Goal: Book appointment/travel/reservation

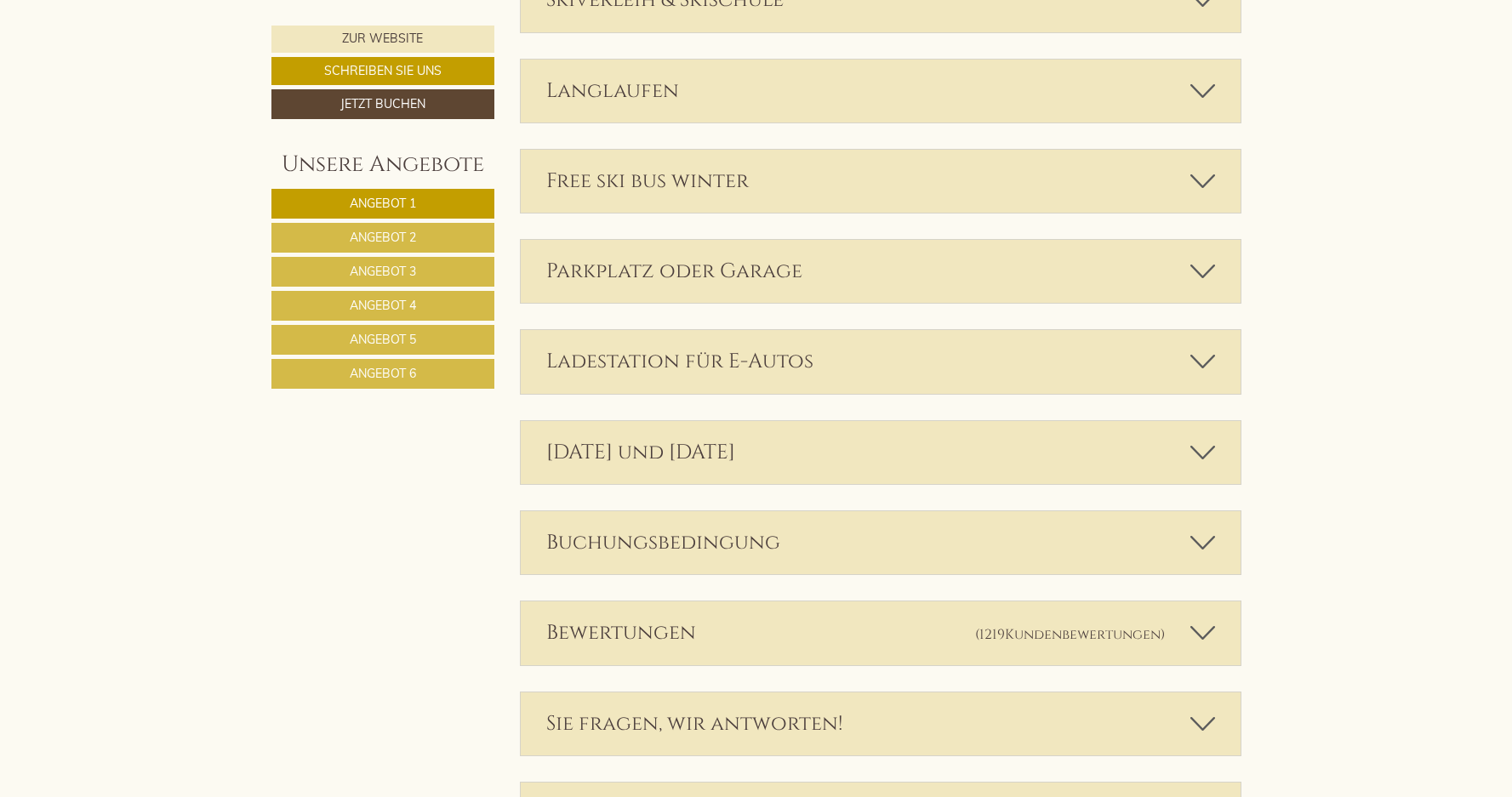
scroll to position [5318, 0]
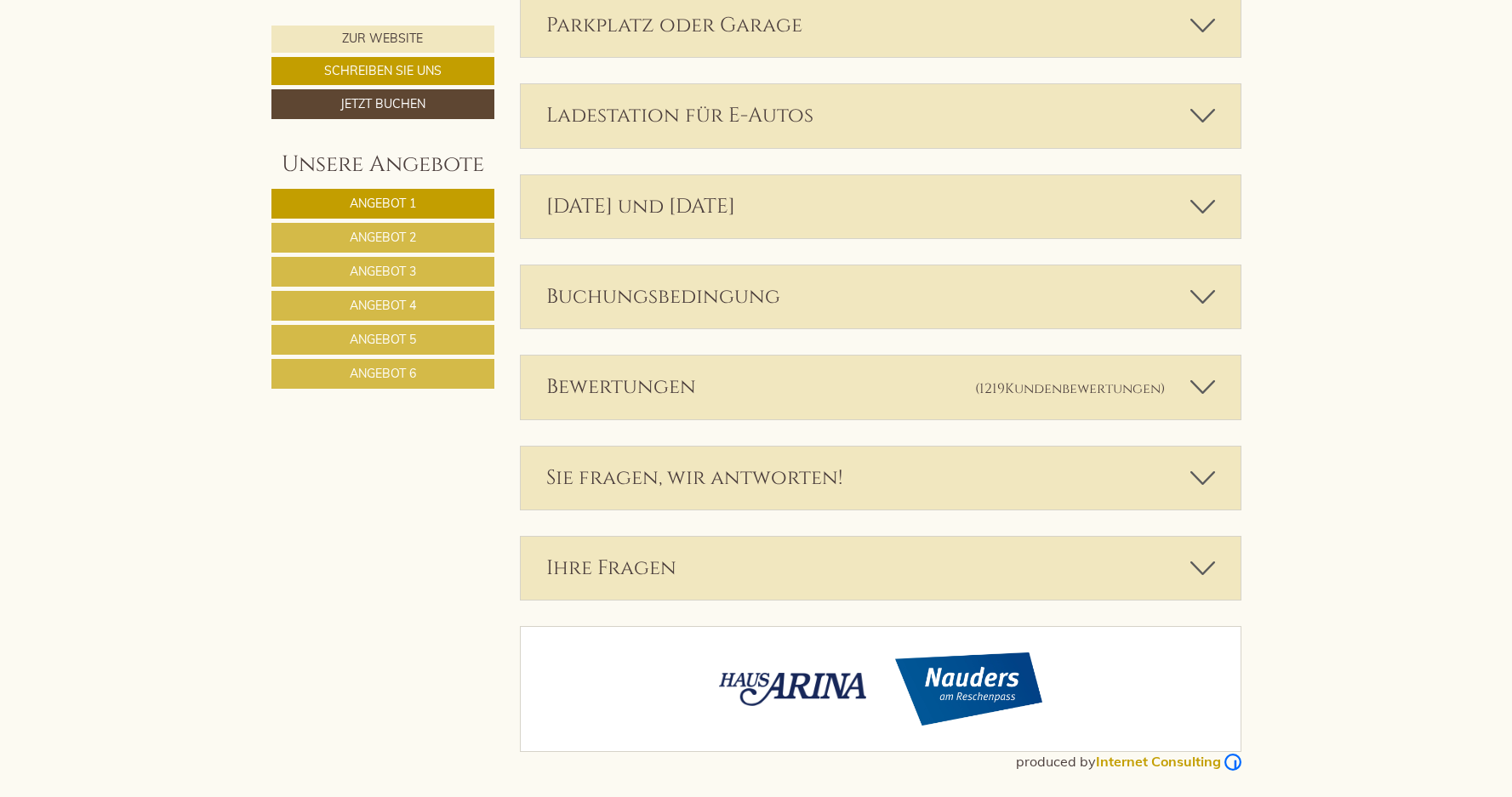
click at [366, 229] on link "Angebot 2" at bounding box center [382, 238] width 223 height 30
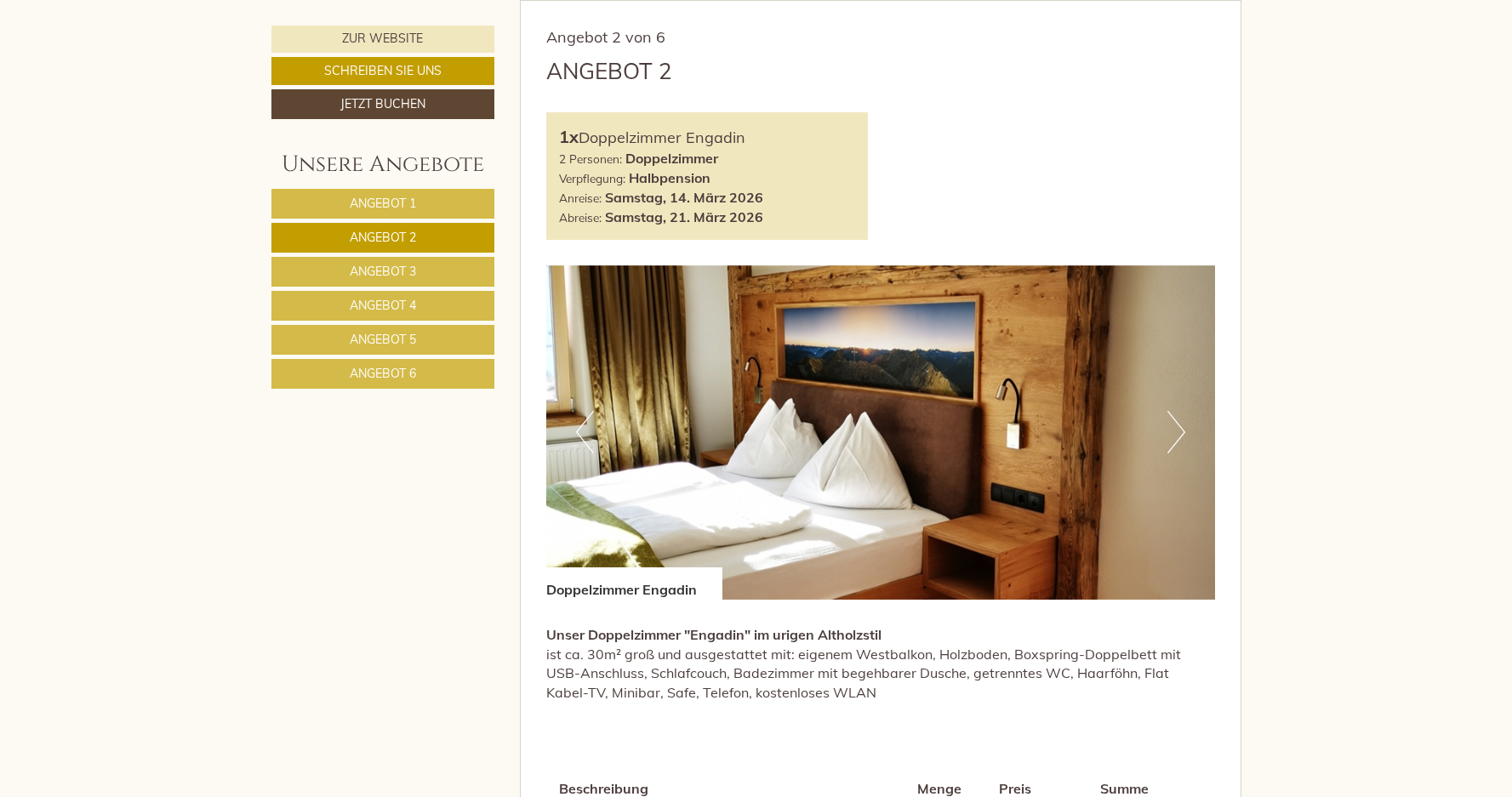
click at [368, 269] on span "Angebot 3" at bounding box center [382, 270] width 66 height 15
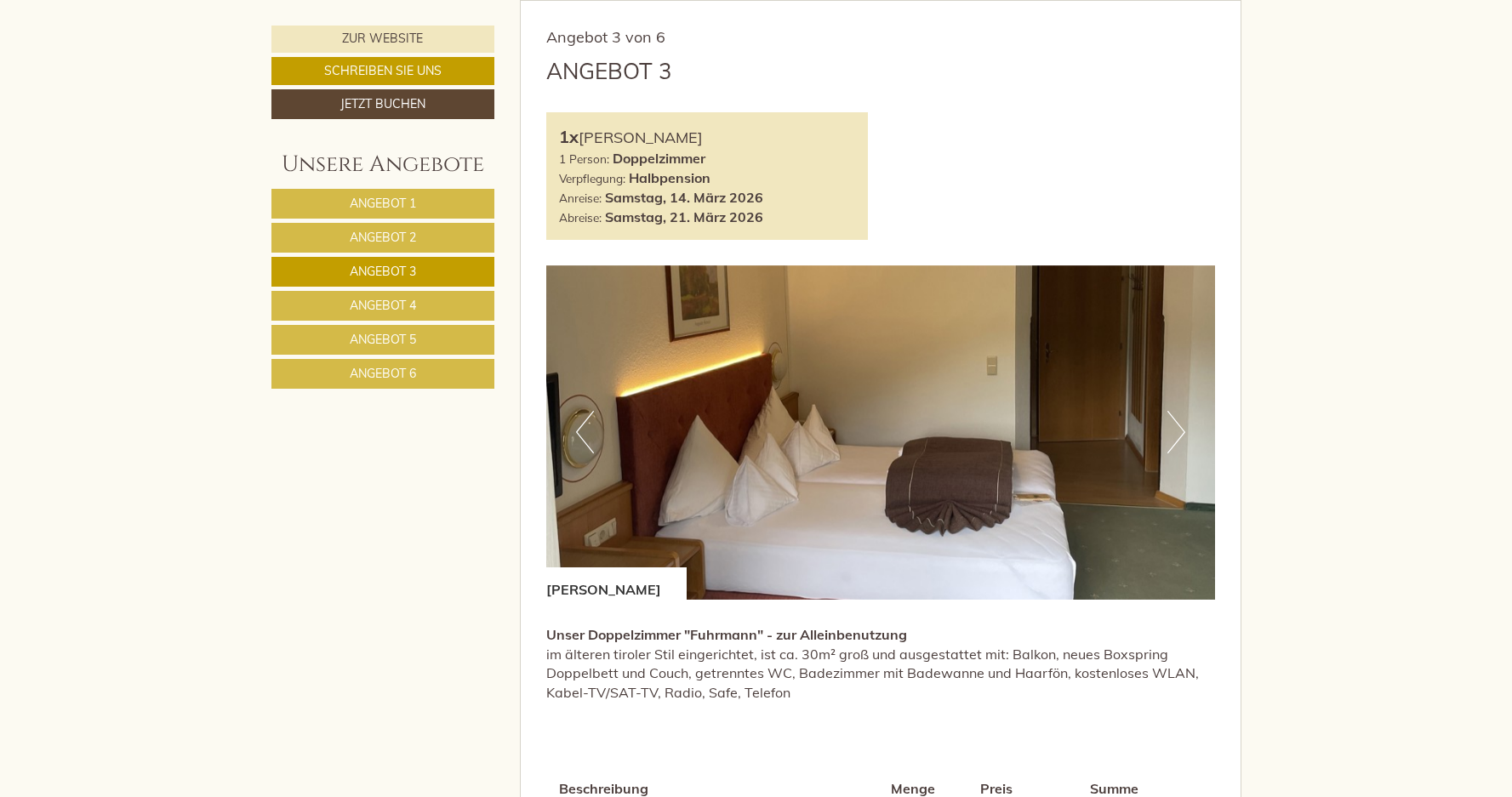
click at [371, 305] on span "Angebot 4" at bounding box center [382, 305] width 66 height 15
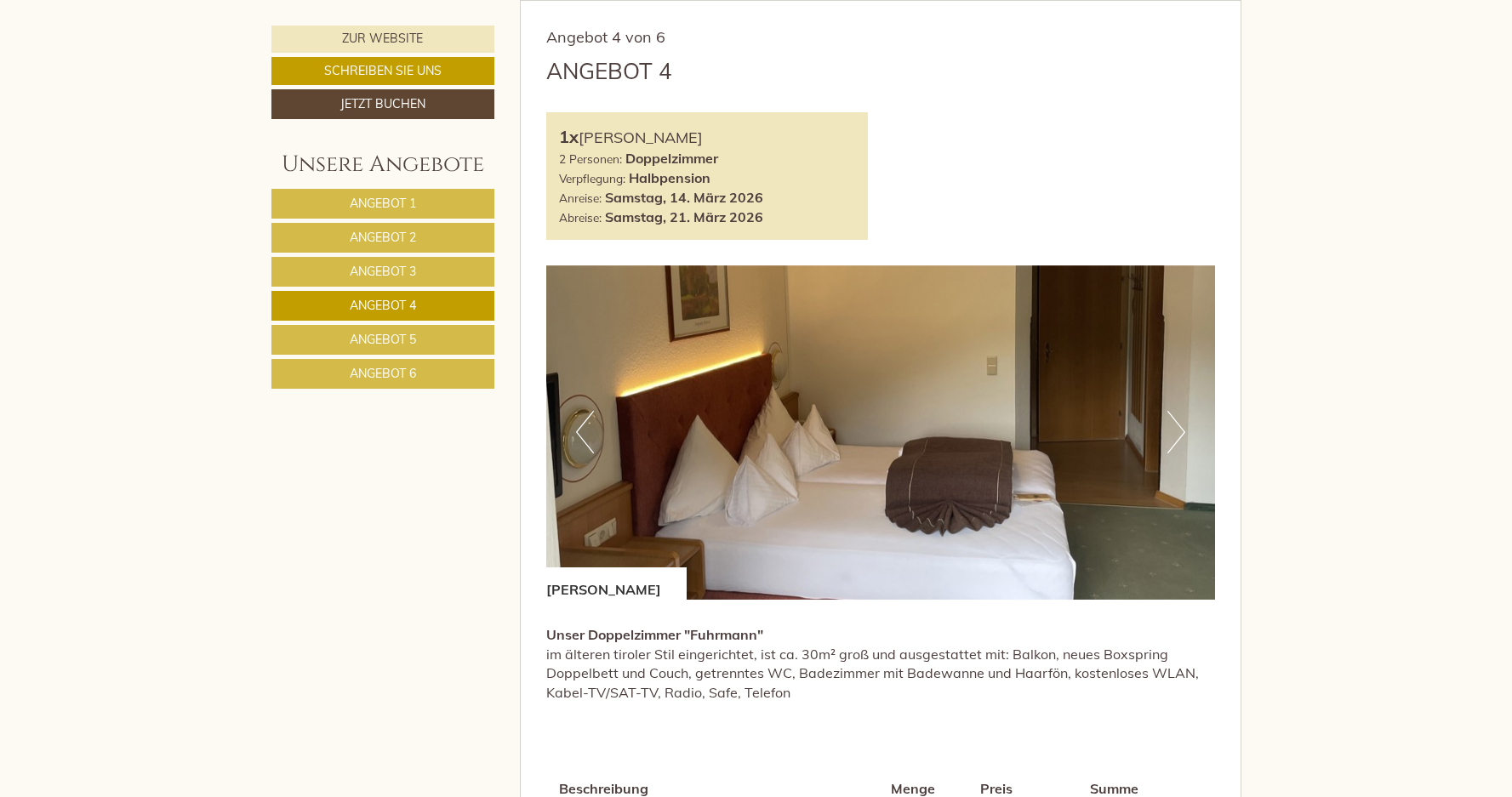
click at [371, 337] on span "Angebot 5" at bounding box center [382, 339] width 66 height 15
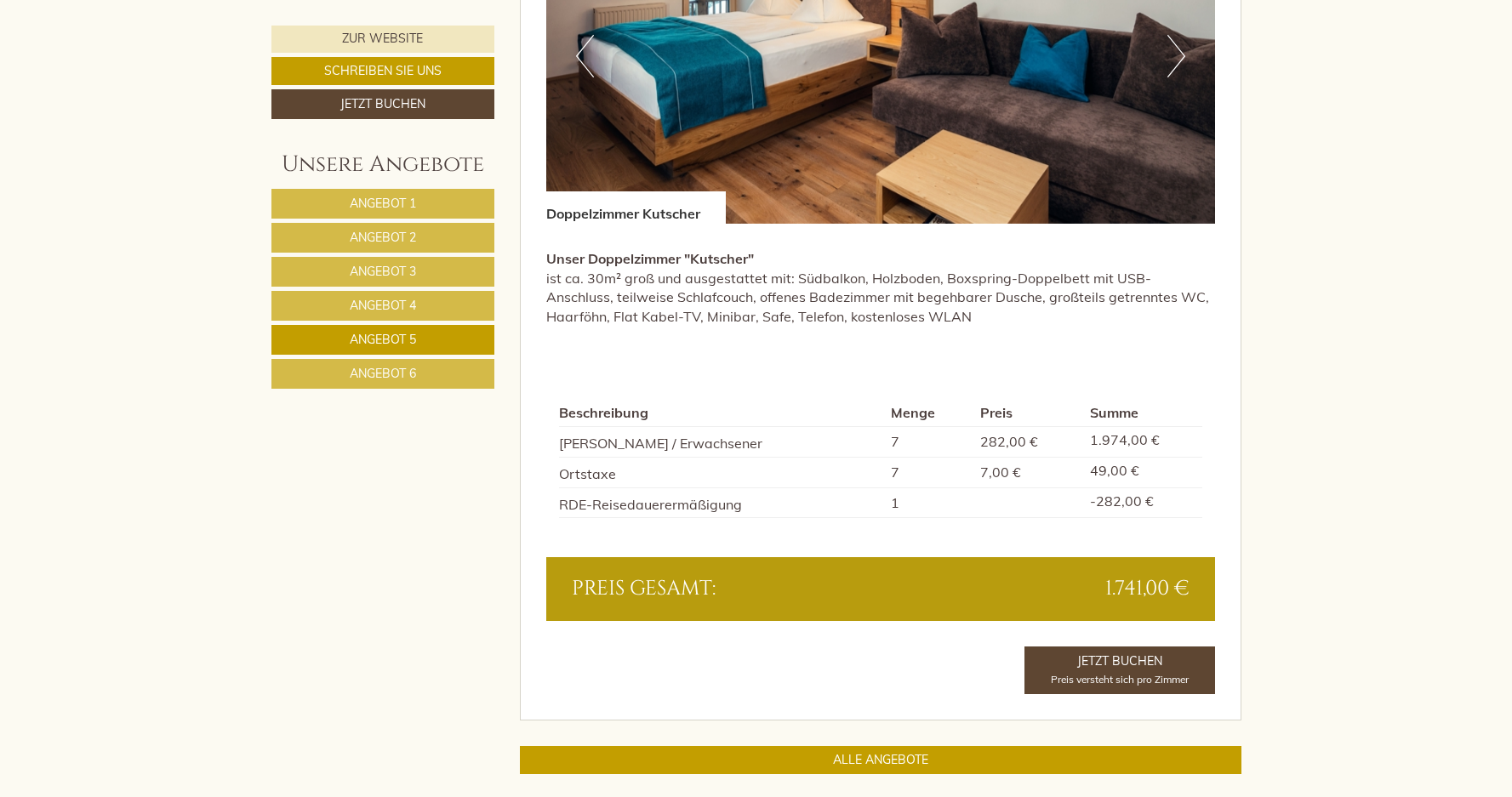
scroll to position [1352, 0]
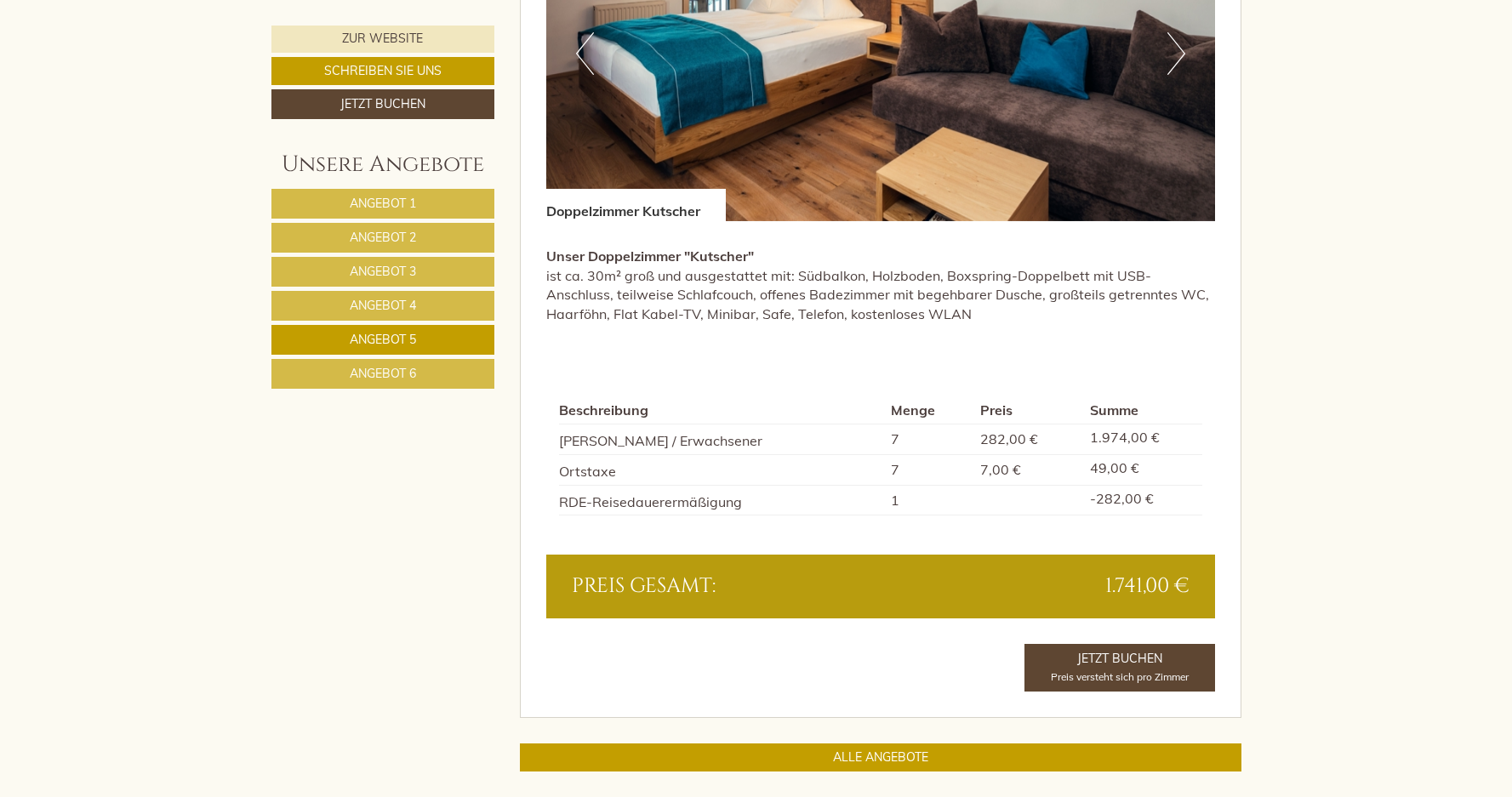
click at [373, 381] on span "Angebot 6" at bounding box center [382, 373] width 66 height 15
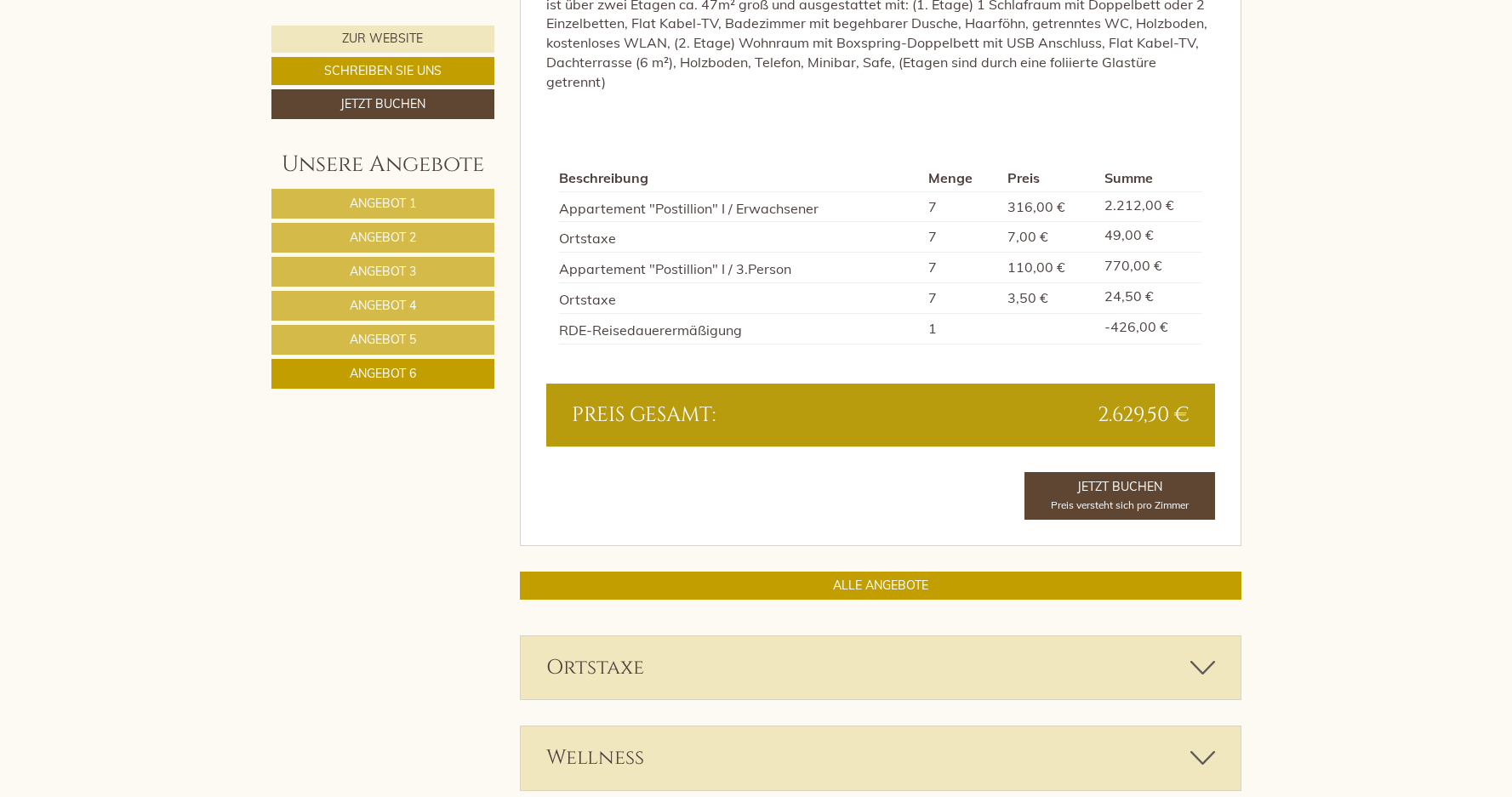
scroll to position [1628, 0]
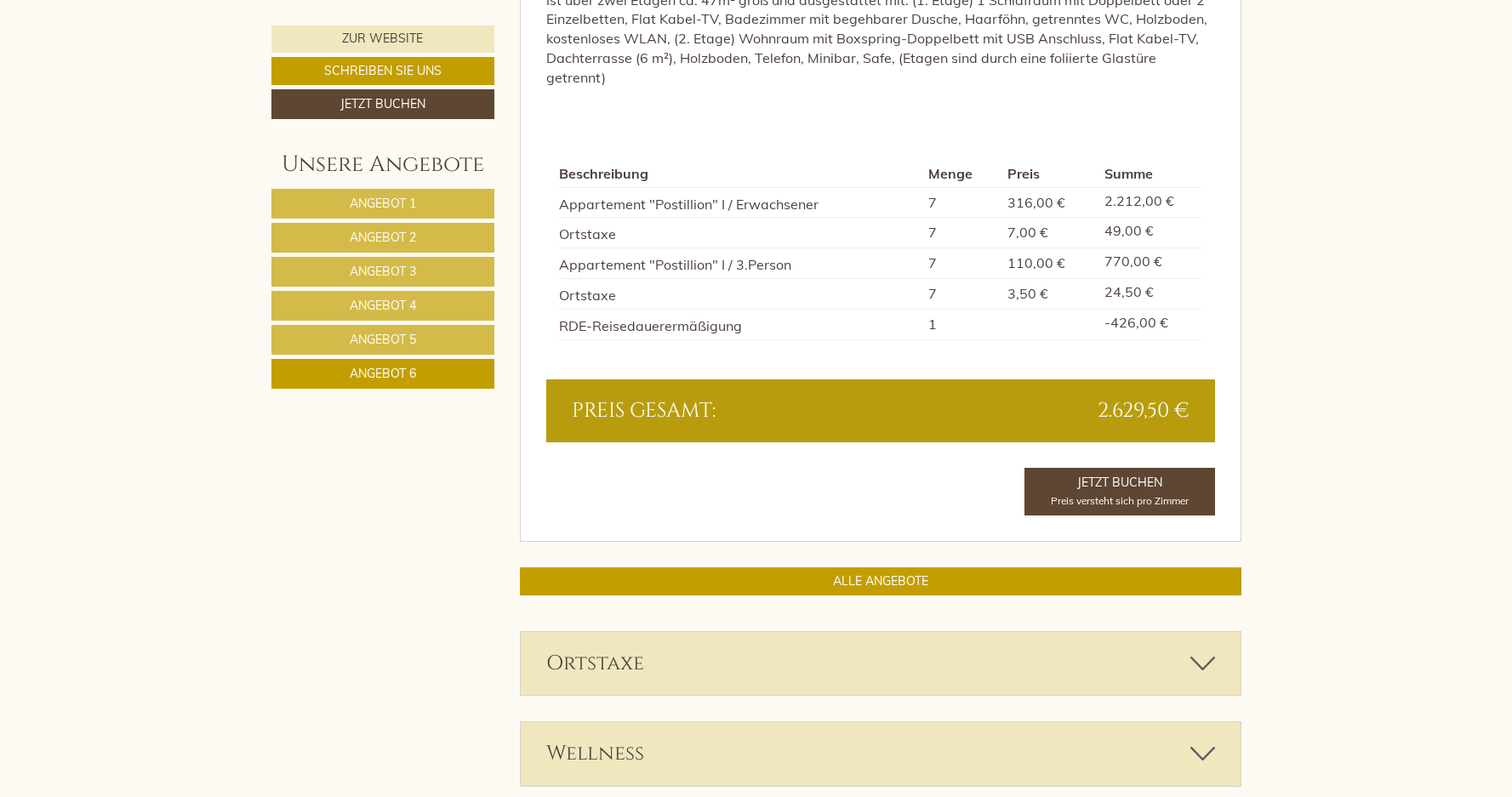
click at [395, 202] on span "Angebot 1" at bounding box center [382, 203] width 66 height 15
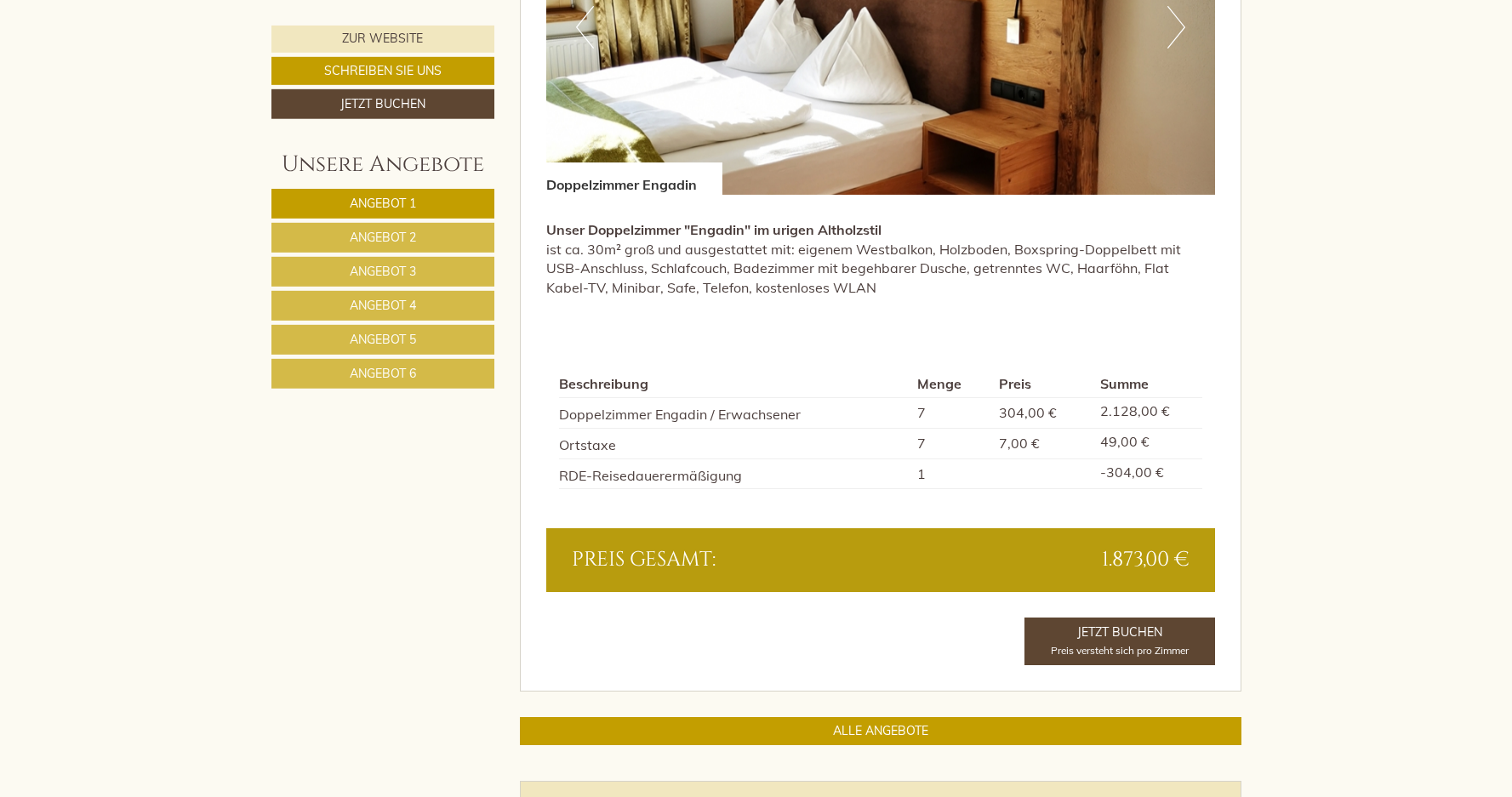
scroll to position [1372, 0]
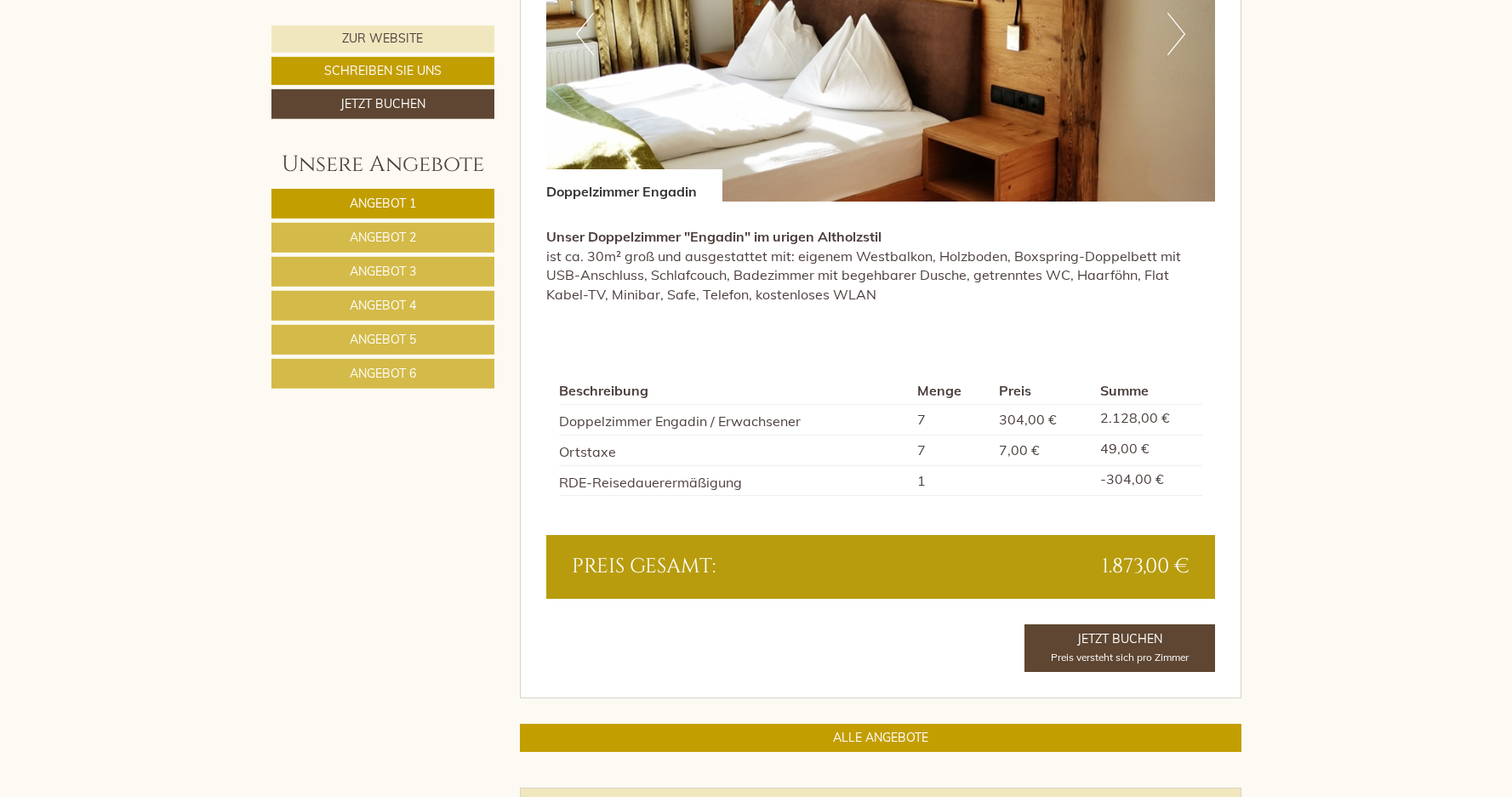
click at [415, 240] on span "Angebot 2" at bounding box center [382, 237] width 66 height 15
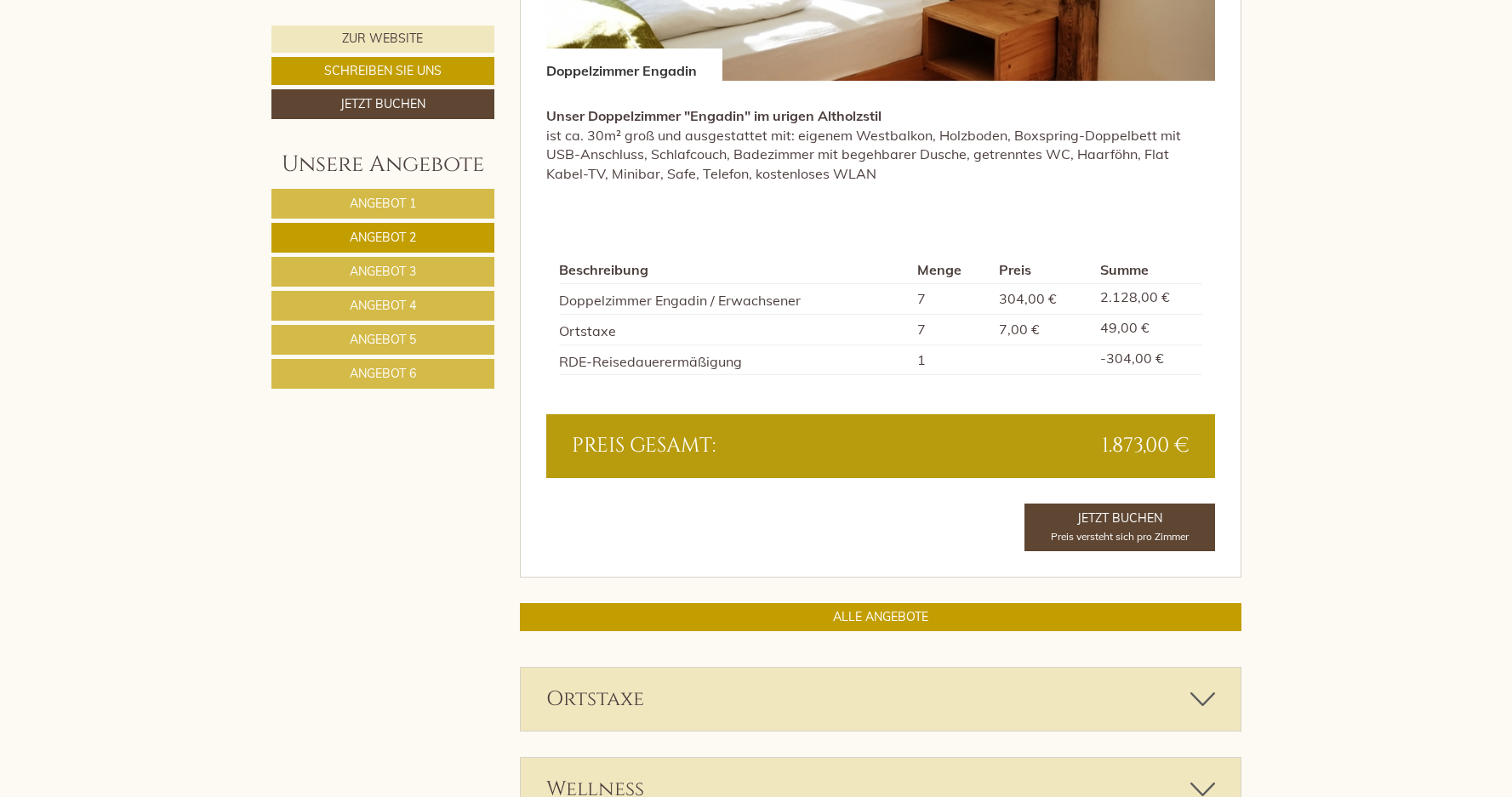
scroll to position [1494, 0]
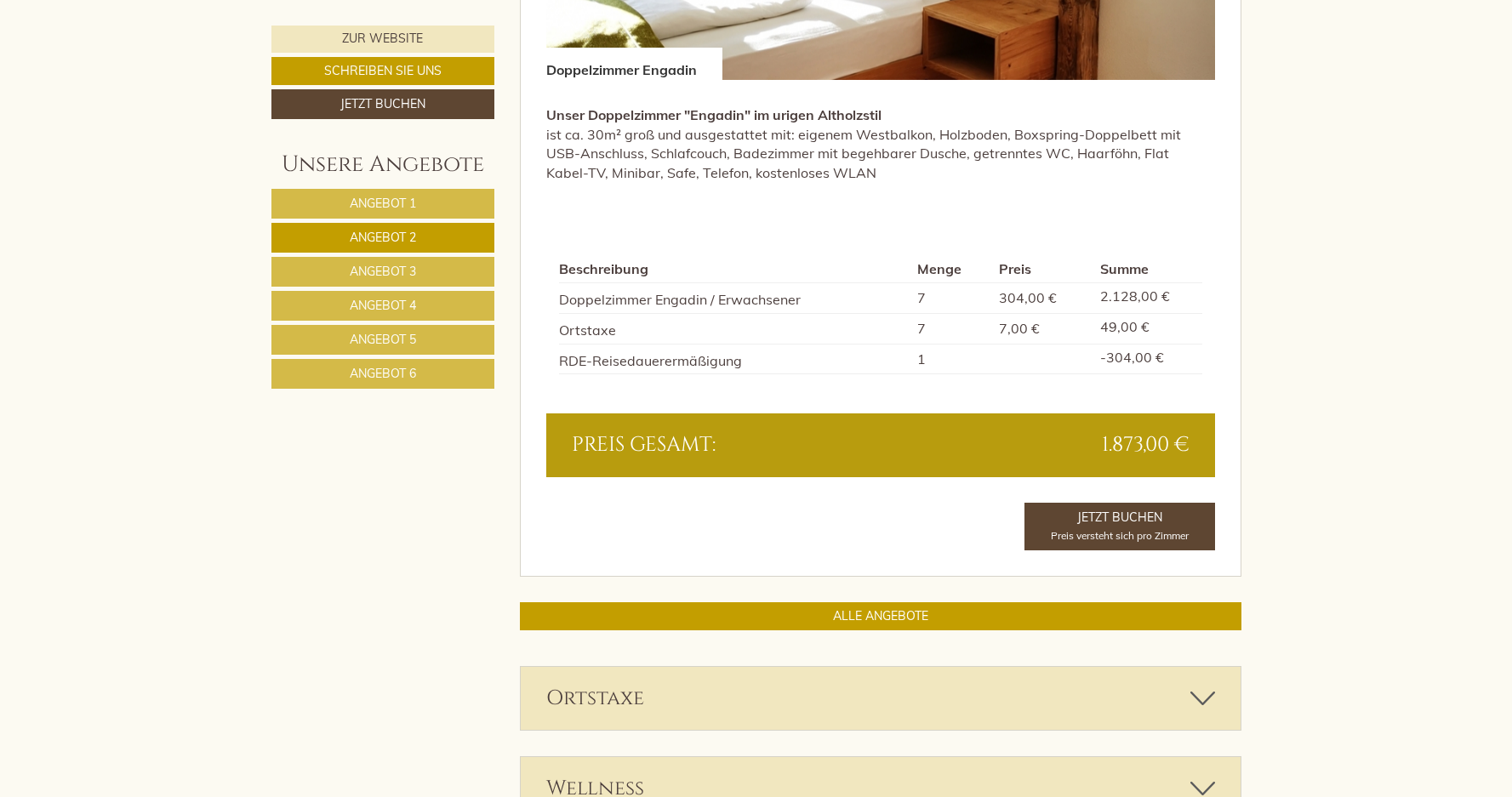
click at [404, 275] on span "Angebot 3" at bounding box center [382, 270] width 66 height 15
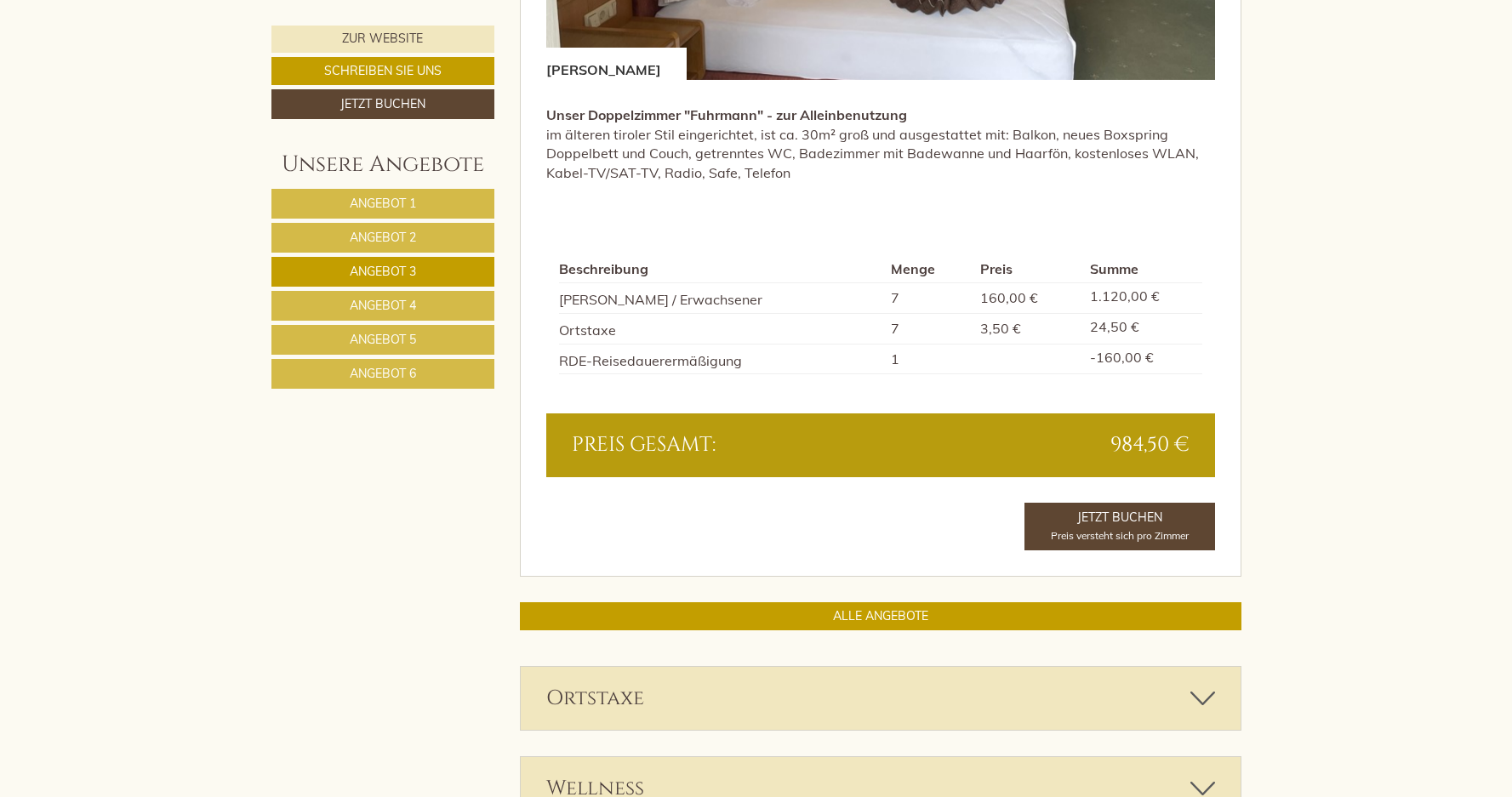
scroll to position [973, 0]
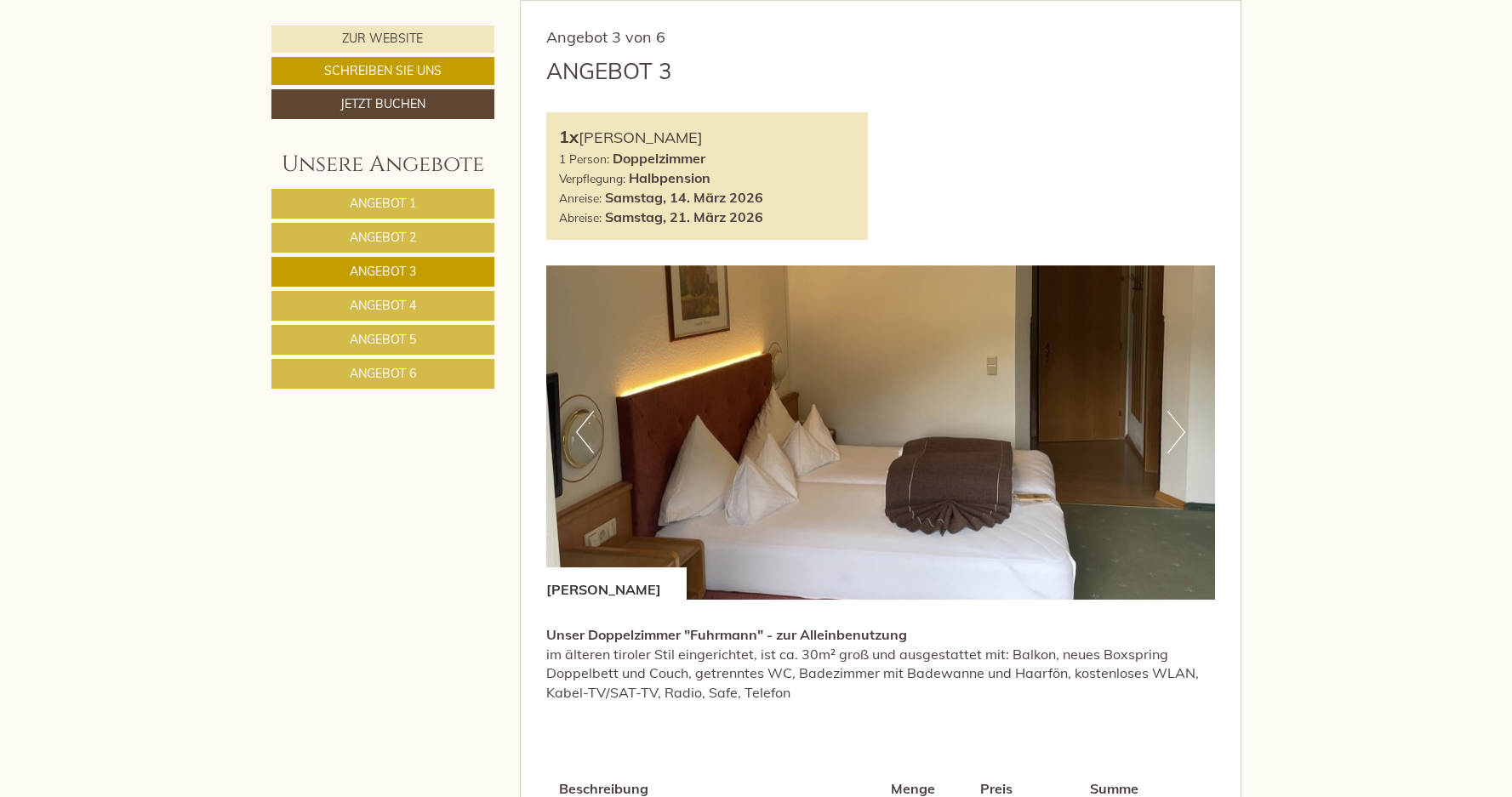
click at [405, 312] on span "Angebot 4" at bounding box center [382, 305] width 66 height 15
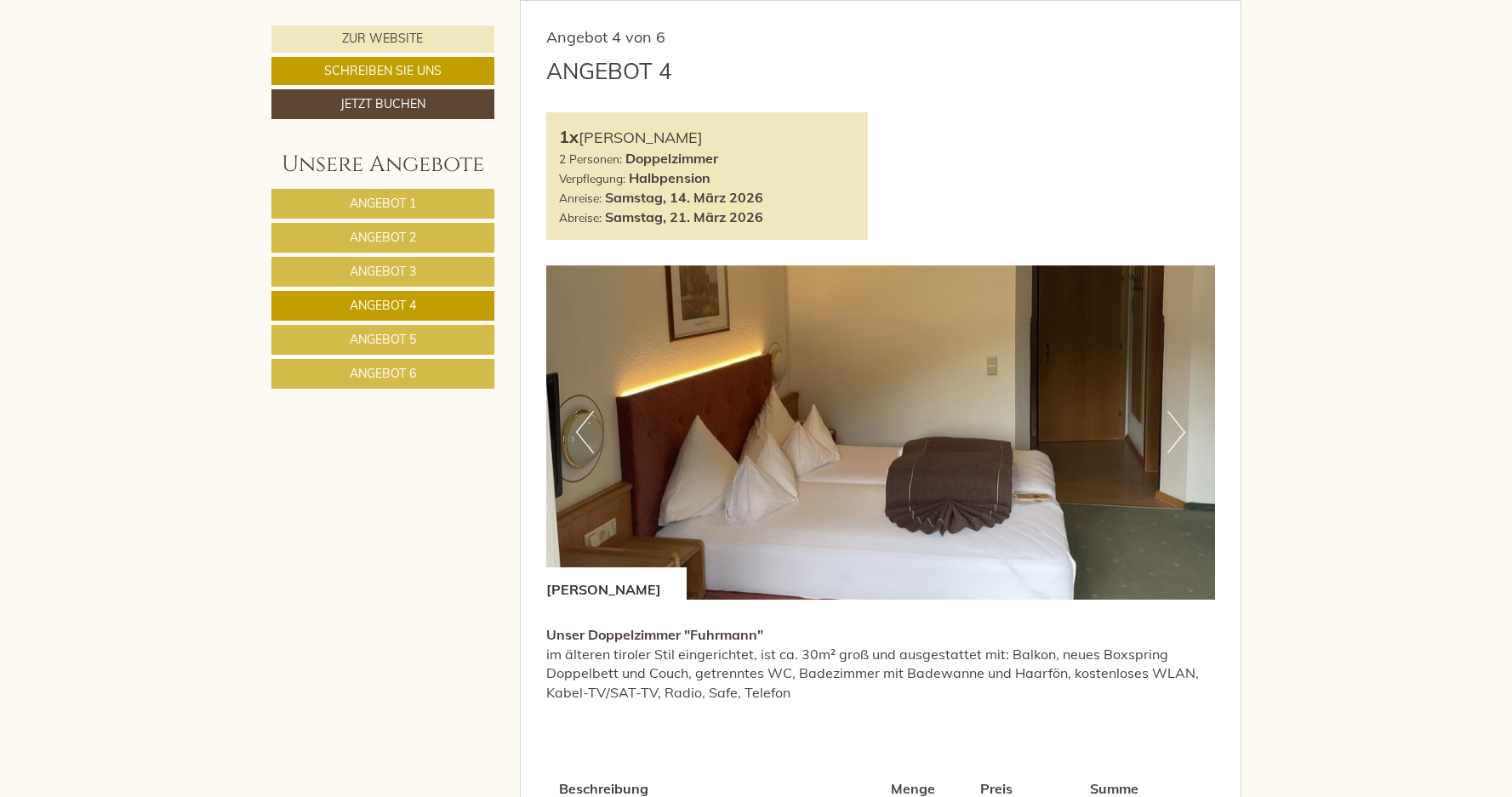
click at [404, 342] on span "Angebot 5" at bounding box center [382, 339] width 66 height 15
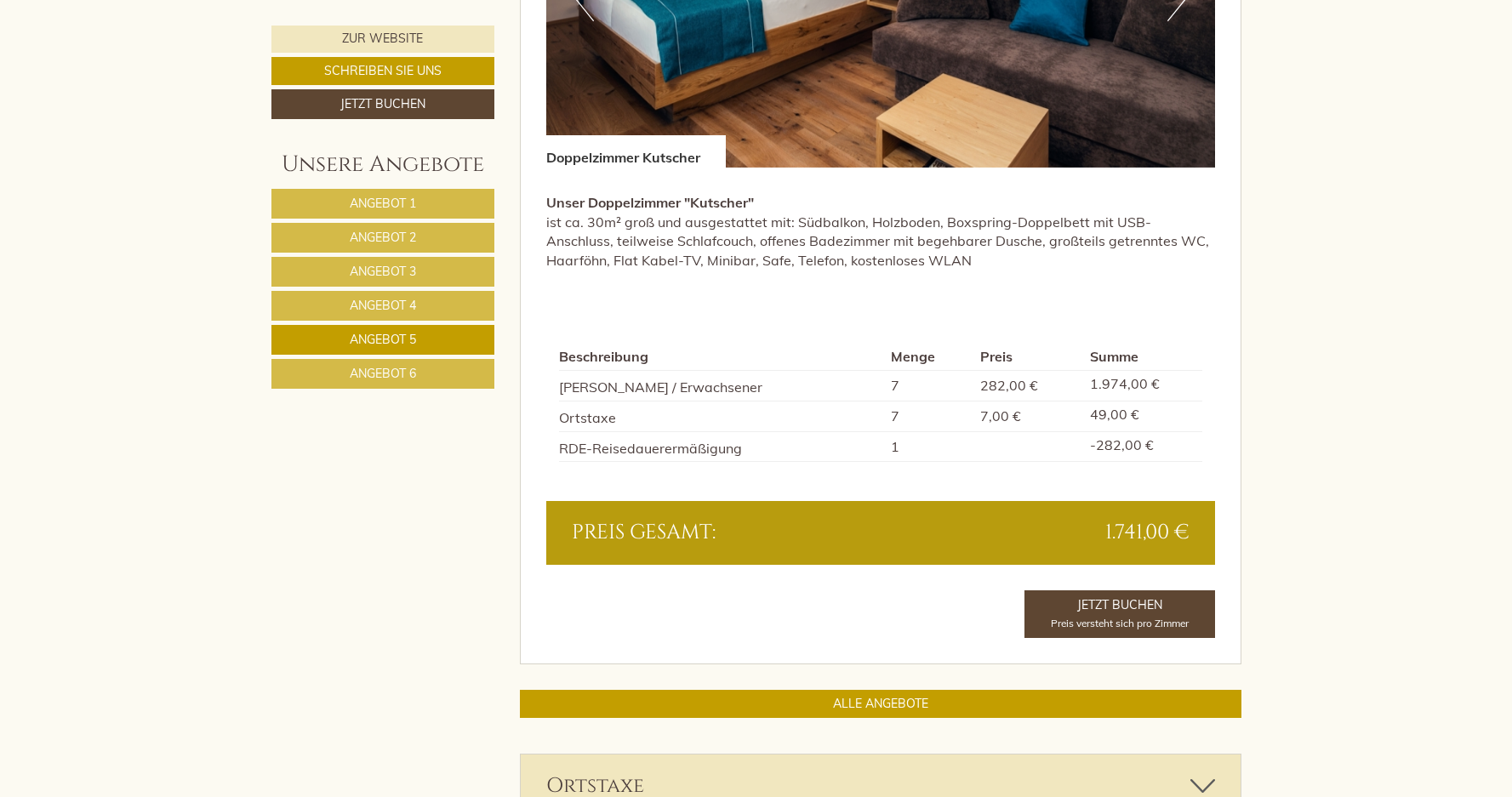
scroll to position [1408, 0]
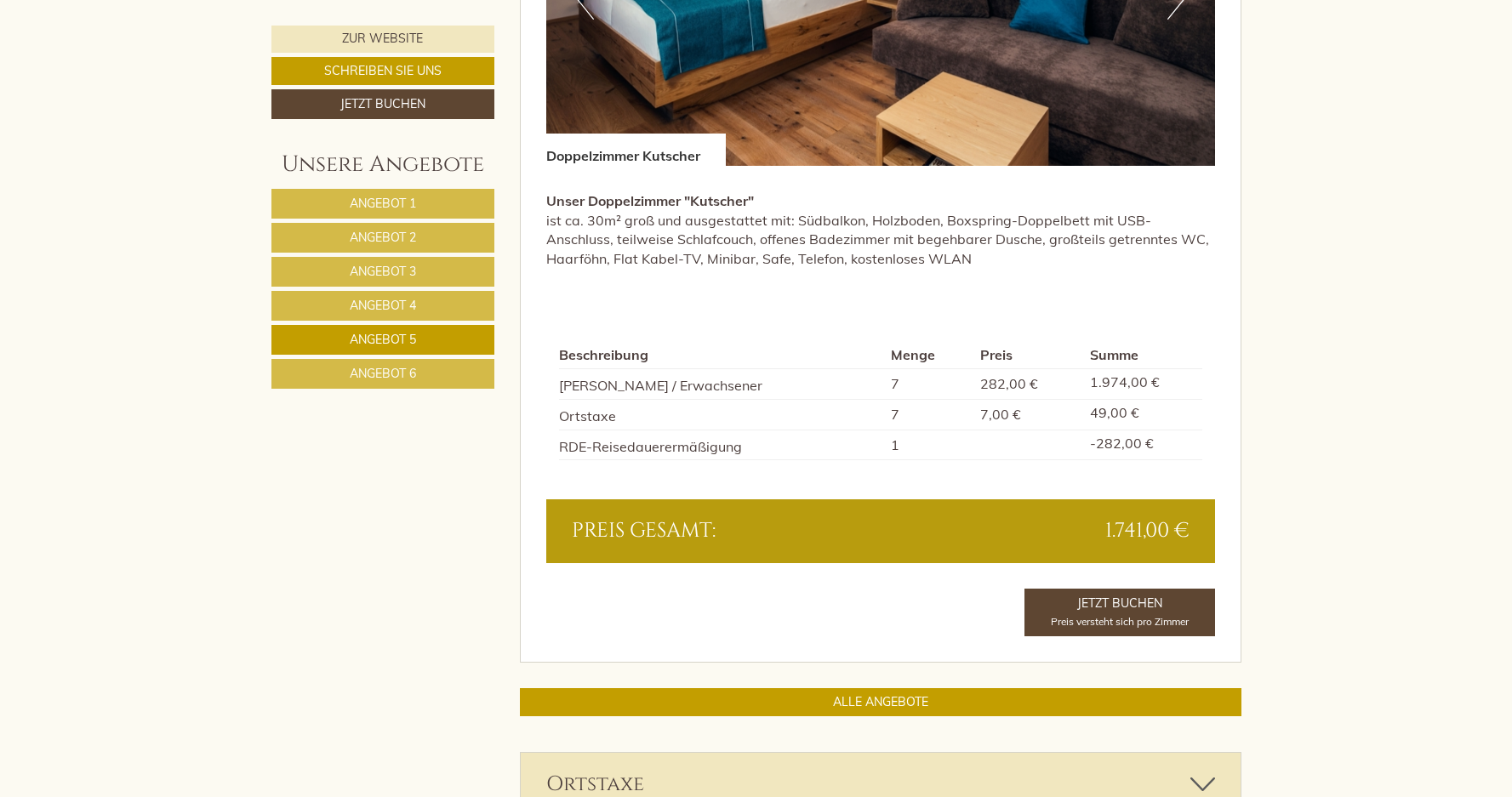
click at [404, 378] on span "Angebot 6" at bounding box center [382, 373] width 66 height 15
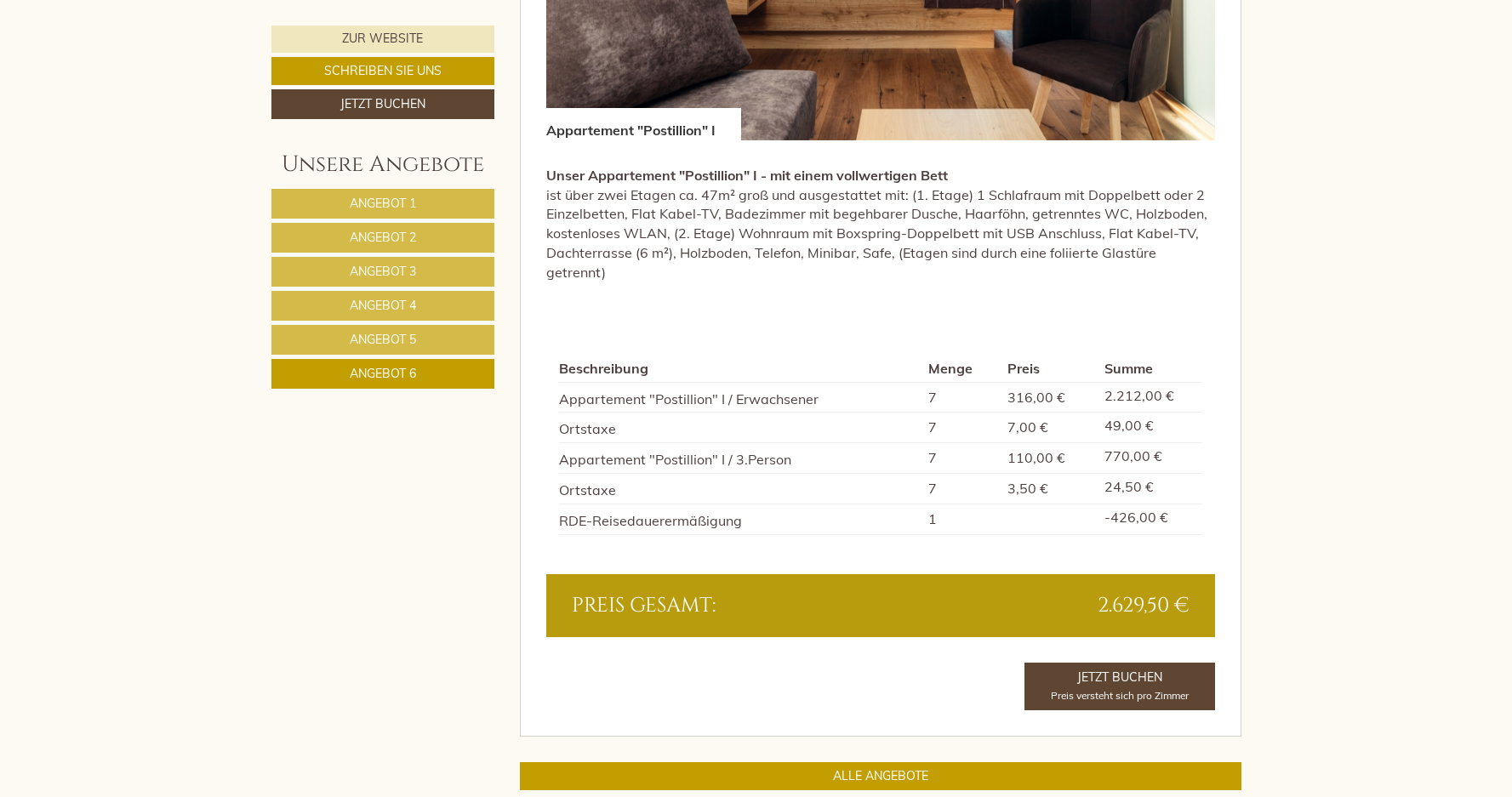
scroll to position [1441, 0]
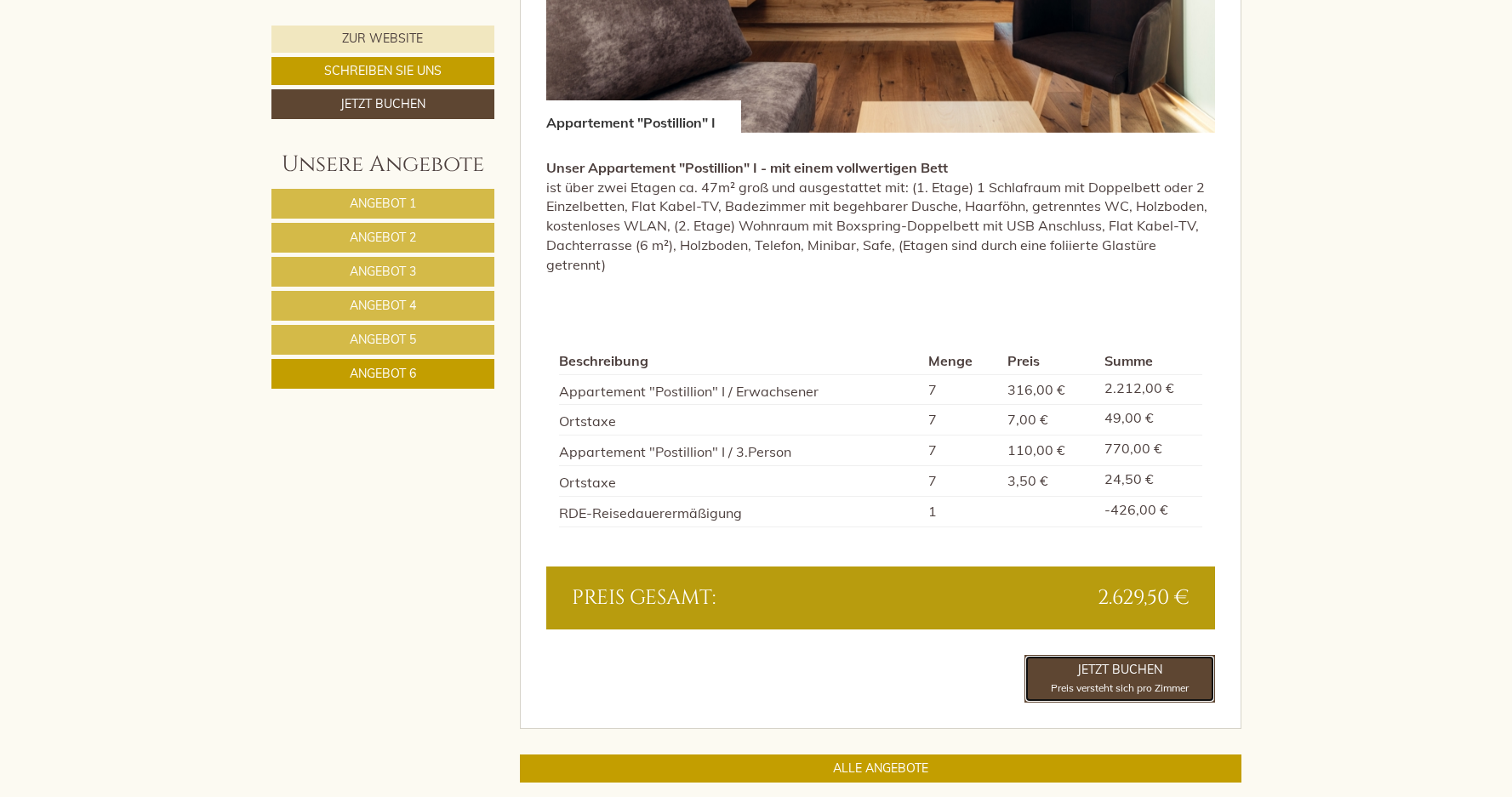
click at [1096, 657] on link "Jetzt Buchen Preis versteht sich pro Zimmer" at bounding box center [1119, 679] width 191 height 48
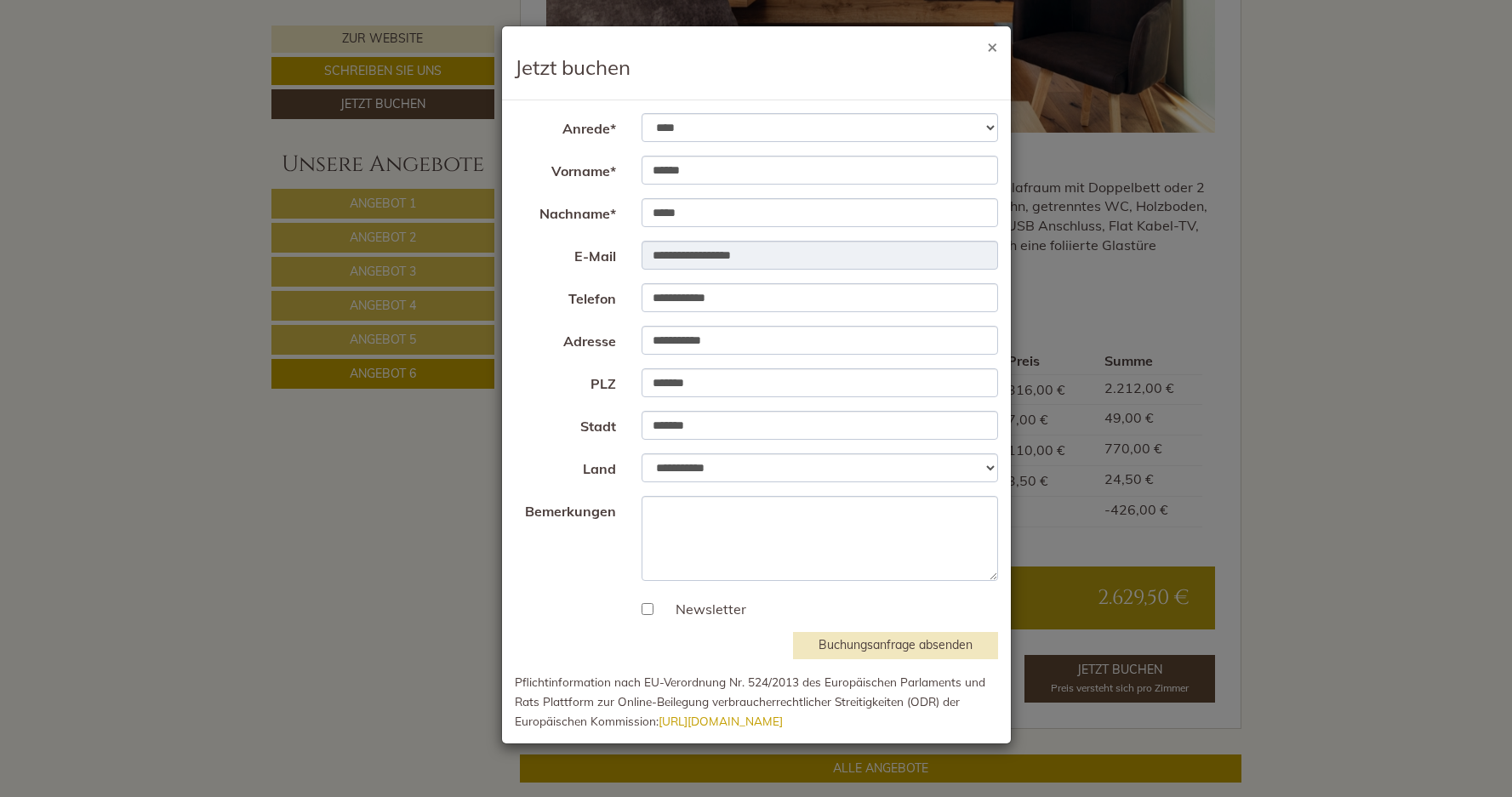
click at [992, 47] on button "×" at bounding box center [992, 47] width 11 height 18
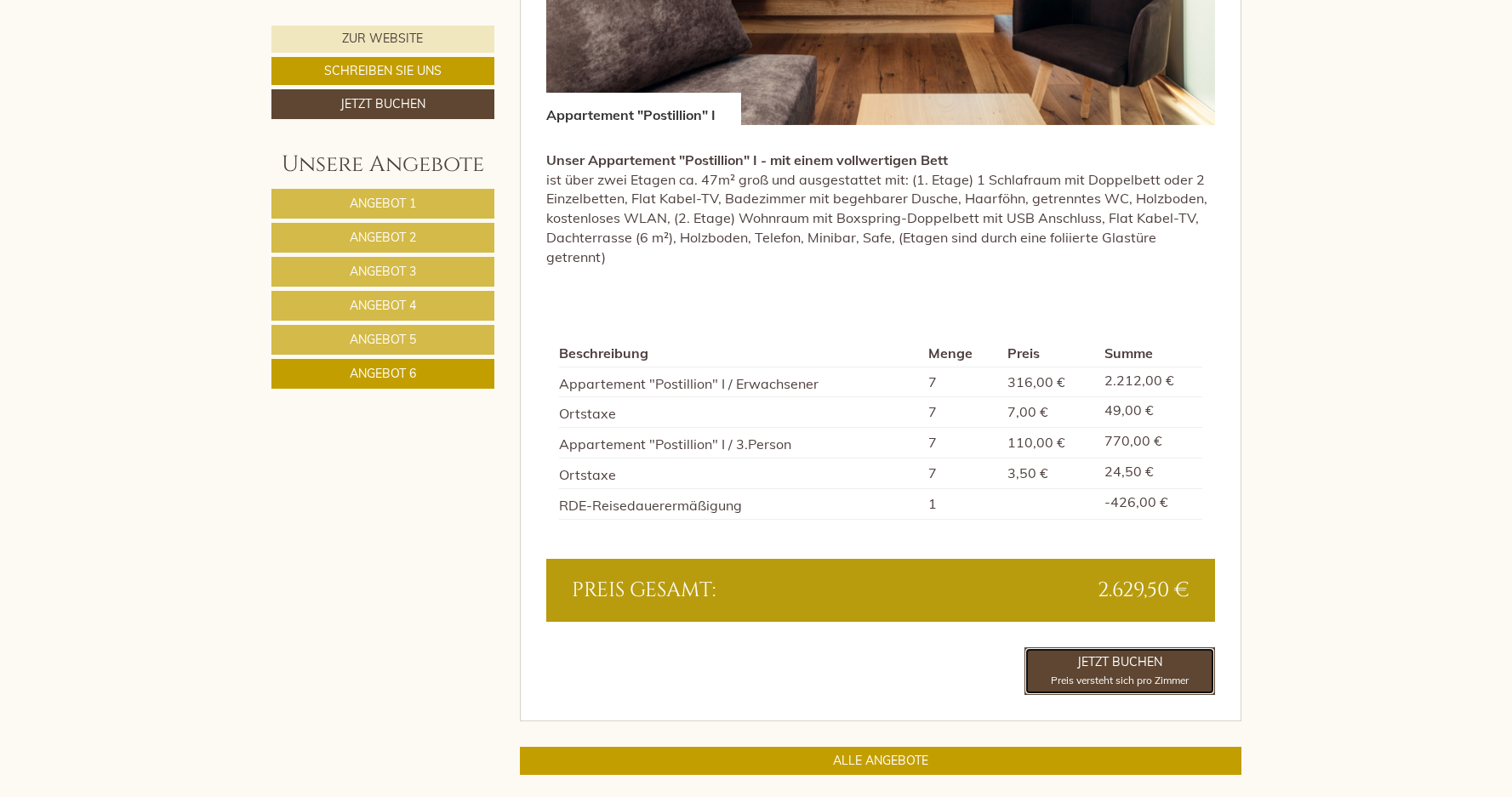
scroll to position [1458, 0]
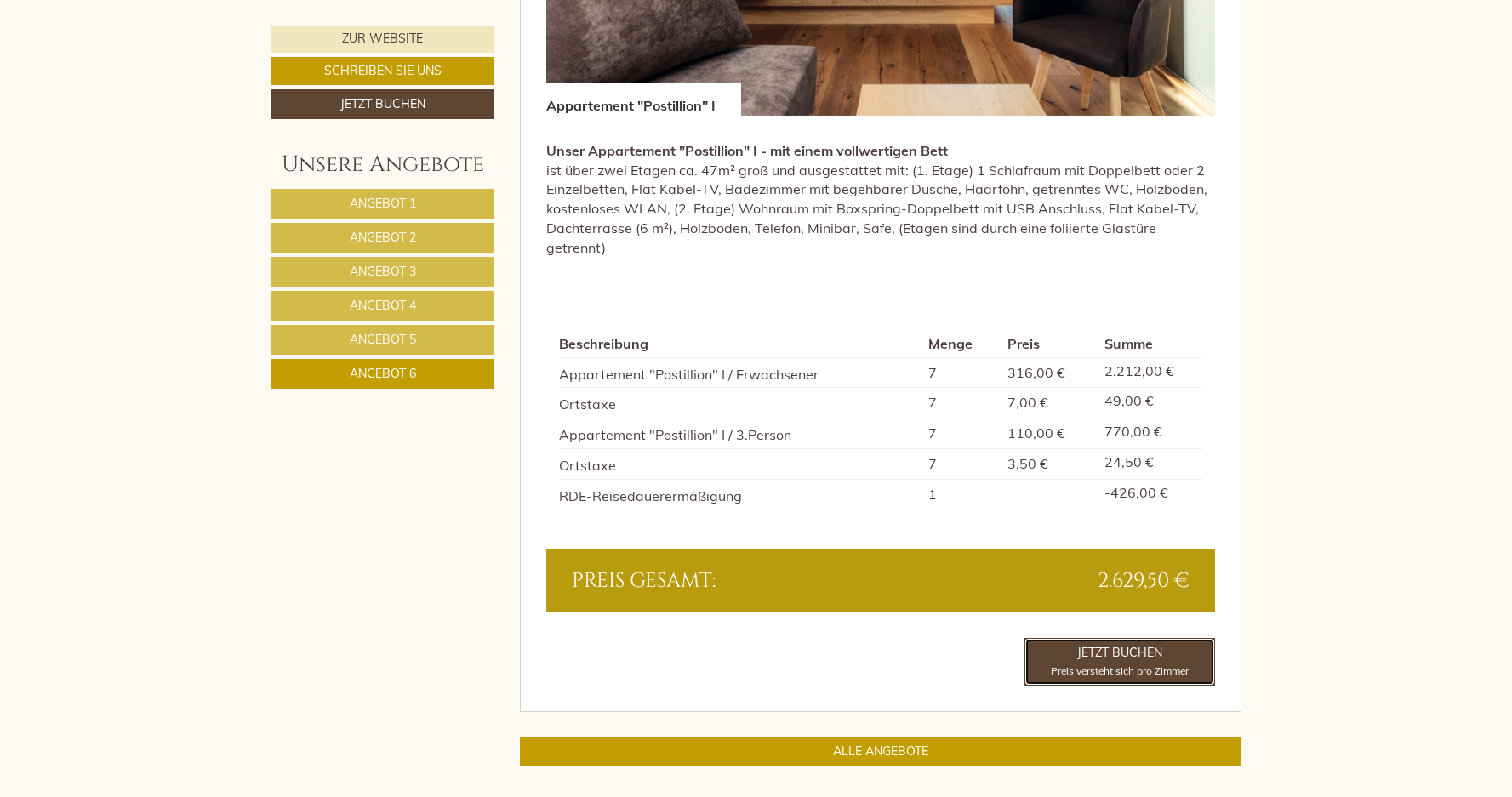
click at [1149, 643] on link "Jetzt Buchen Preis versteht sich pro Zimmer" at bounding box center [1119, 662] width 191 height 48
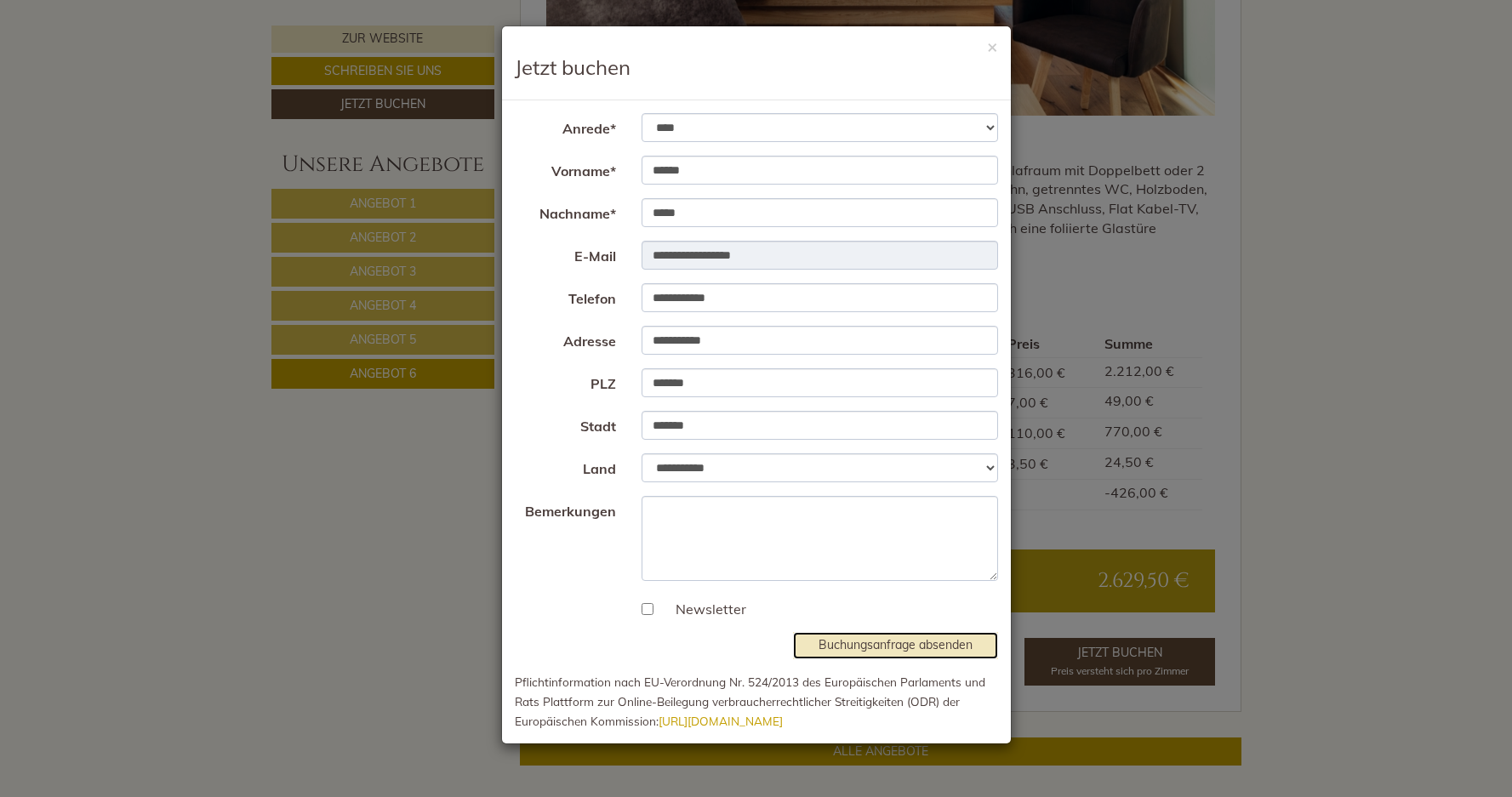
click at [917, 650] on button "Buchungsanfrage absenden" at bounding box center [895, 647] width 205 height 28
